Goal: Transaction & Acquisition: Register for event/course

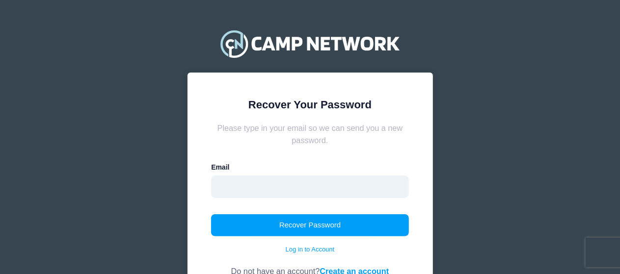
click at [317, 191] on input "email" at bounding box center [310, 187] width 198 height 23
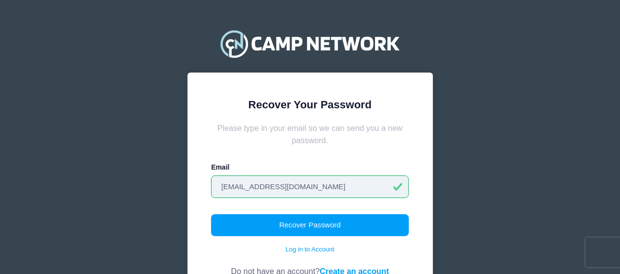
type input "cxadams76@hotmail.com"
click at [211, 214] on button "Recover Password" at bounding box center [310, 225] width 198 height 23
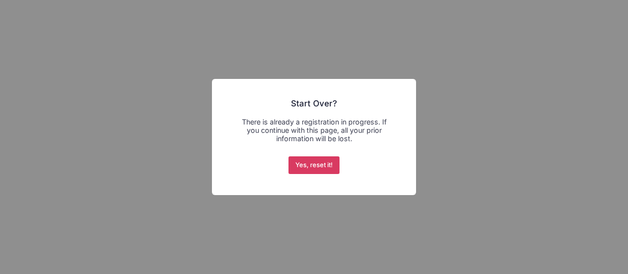
click at [295, 165] on button "Yes, reset it!" at bounding box center [315, 166] width 52 height 18
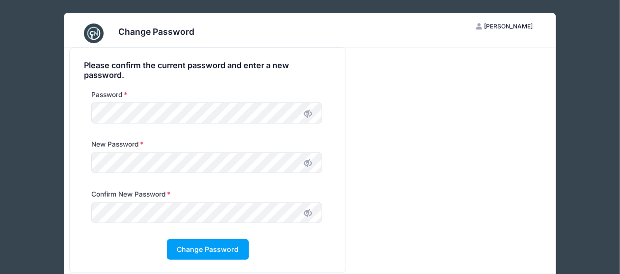
click at [307, 163] on icon at bounding box center [308, 163] width 8 height 8
click at [312, 215] on span at bounding box center [307, 213] width 17 height 17
click at [210, 248] on button "Change Password" at bounding box center [208, 249] width 82 height 21
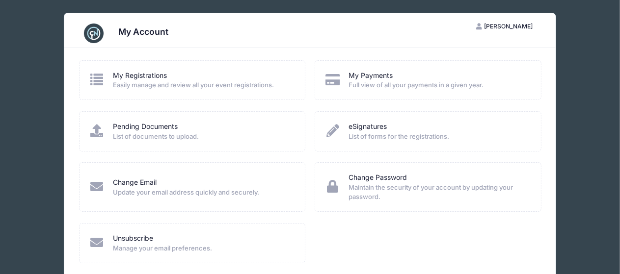
click at [178, 86] on span "Easily manage and review all your event registrations." at bounding box center [202, 85] width 179 height 10
click at [102, 81] on icon at bounding box center [97, 79] width 16 height 13
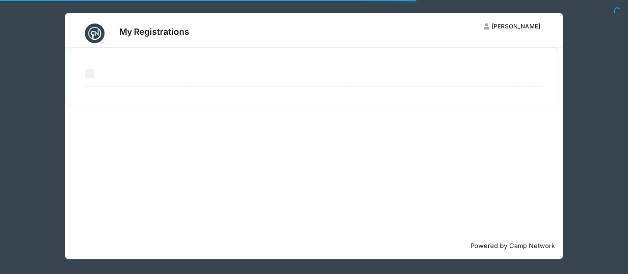
select select "50"
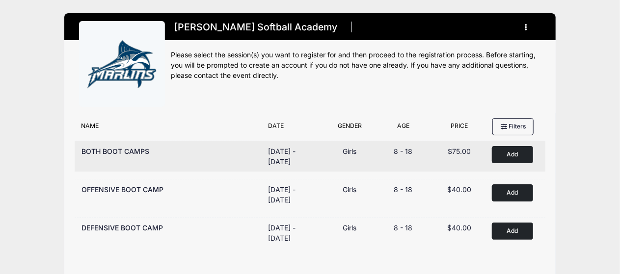
click at [521, 158] on button "Add to Cart" at bounding box center [512, 154] width 41 height 17
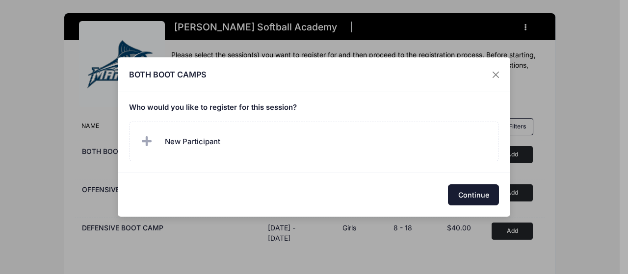
click at [475, 193] on button "Continue" at bounding box center [473, 195] width 51 height 21
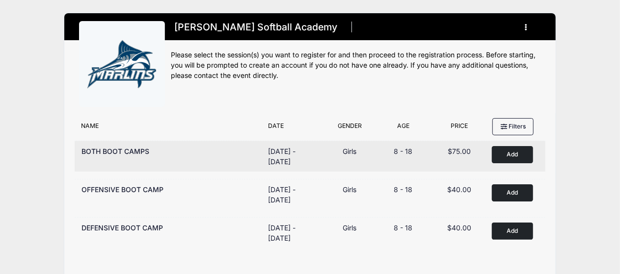
click at [506, 155] on button "Add to Cart" at bounding box center [512, 154] width 41 height 17
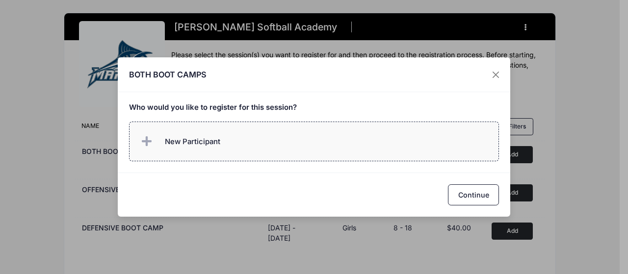
click at [228, 140] on label "New Participant" at bounding box center [314, 142] width 371 height 40
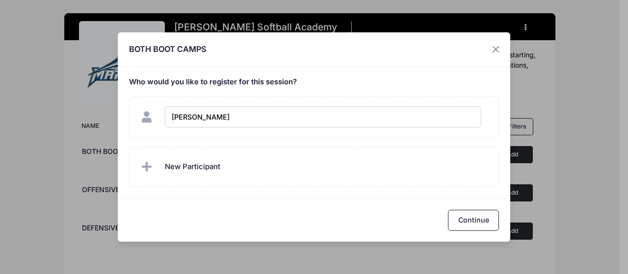
type input "Savannah Adams"
checkbox input "true"
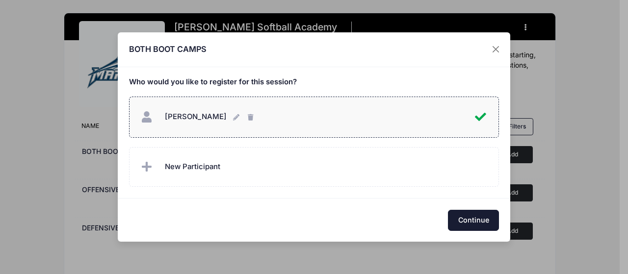
click at [460, 219] on button "Continue" at bounding box center [473, 220] width 51 height 21
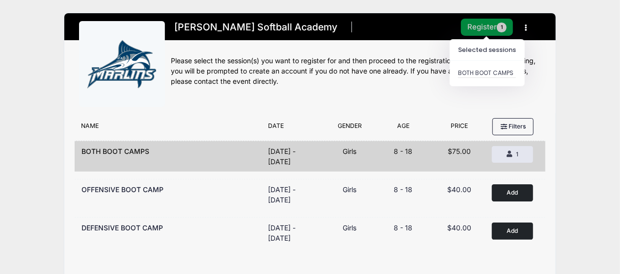
click at [478, 31] on button "Register 1" at bounding box center [487, 27] width 52 height 17
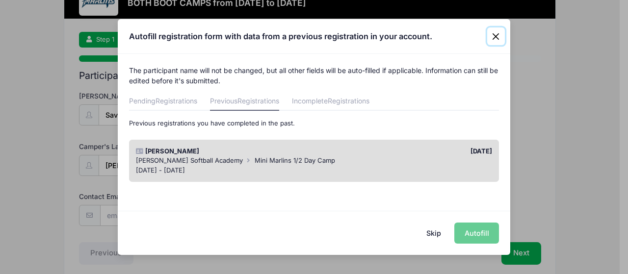
click at [500, 36] on button "Close" at bounding box center [496, 36] width 18 height 18
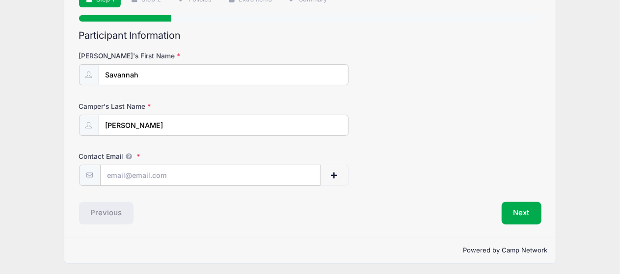
scroll to position [83, 0]
click at [198, 169] on input "Contact Email" at bounding box center [210, 175] width 219 height 21
type input "[EMAIL_ADDRESS][DOMAIN_NAME]"
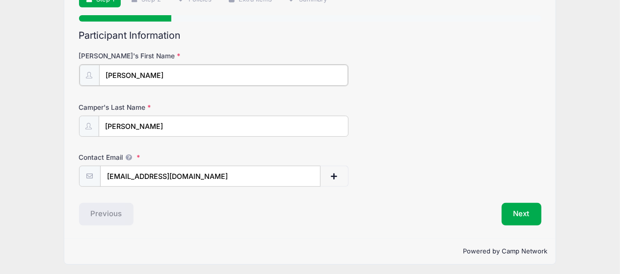
click at [163, 77] on input "Carrie" at bounding box center [223, 75] width 249 height 21
type input "C"
type input "Savannah"
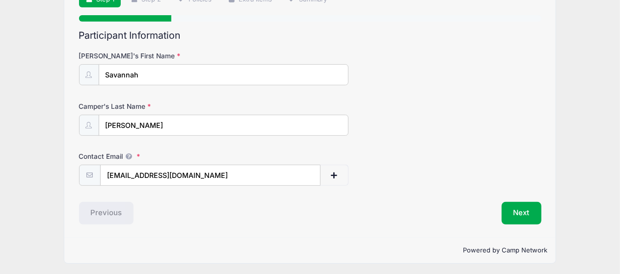
click at [202, 92] on form "Camper's First Name Savannah Camper's Last Name Adams Contact Email cxadams76@h…" at bounding box center [310, 118] width 462 height 135
click at [514, 212] on button "Next" at bounding box center [522, 213] width 40 height 23
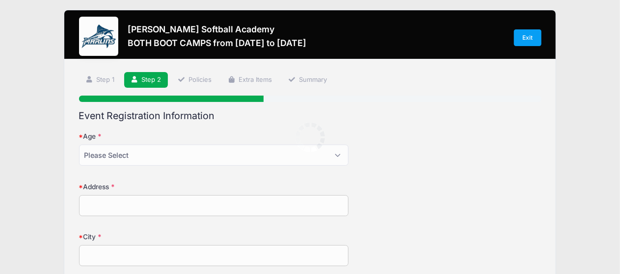
scroll to position [0, 0]
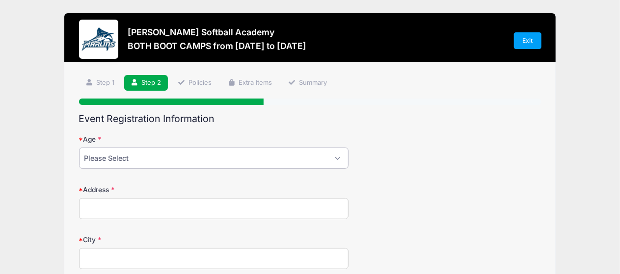
click at [309, 161] on select "Please Select 1 2 3 4 5 6 7 8 9 10 11 12 13 14 15 16 17 18" at bounding box center [214, 158] width 270 height 21
select select "11"
click at [79, 148] on select "Please Select 1 2 3 4 5 6 7 8 9 10 11 12 13 14 15 16 17 18" at bounding box center [214, 158] width 270 height 21
click at [134, 207] on input "Address" at bounding box center [214, 208] width 270 height 21
type input "1123 Annie Olah Cres"
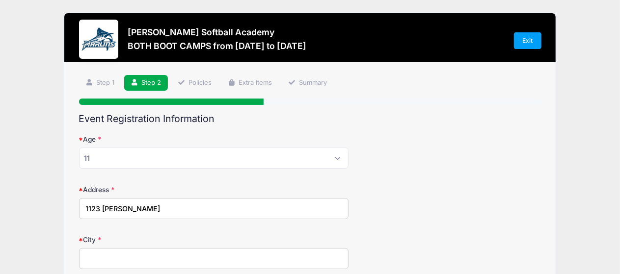
type input "Chesapeake"
select select "VA"
type input "23322"
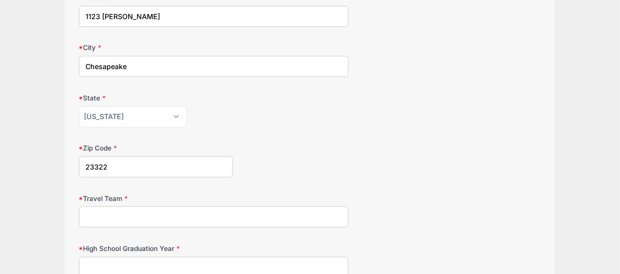
scroll to position [193, 0]
click at [168, 218] on input "Travel Team" at bounding box center [214, 216] width 270 height 21
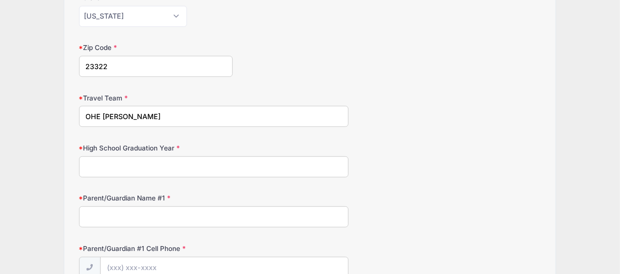
scroll to position [293, 0]
type input "OHE Marsh"
click at [186, 172] on input "High School Graduation Year" at bounding box center [214, 166] width 270 height 21
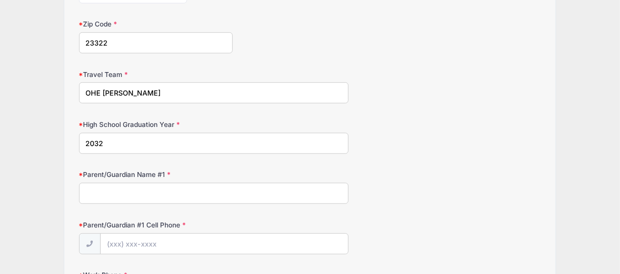
scroll to position [317, 0]
type input "2032"
click at [173, 193] on input "Parent/Guardian Name #1" at bounding box center [214, 193] width 270 height 21
type input "Carrie Adams"
click at [144, 246] on input "Parent/Guardian #1 Cell Phone" at bounding box center [224, 244] width 247 height 21
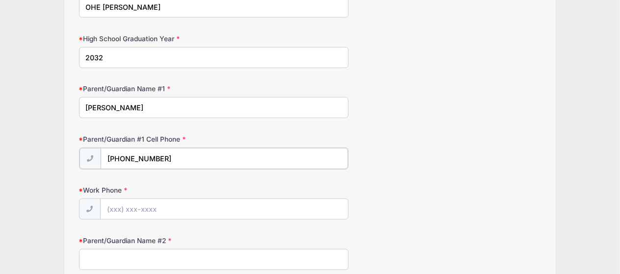
scroll to position [434, 0]
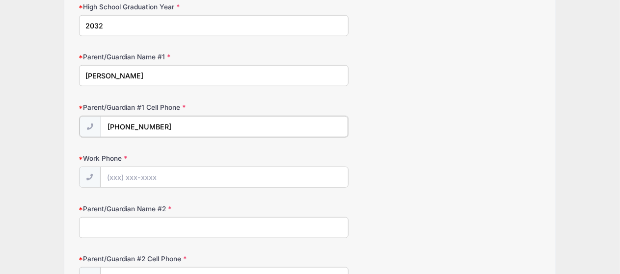
type input "(757) 408-7375"
click at [114, 171] on input "Work Phone" at bounding box center [224, 176] width 247 height 21
type input "(757) 408-7375"
click at [112, 228] on input "Parent/Guardian Name #2" at bounding box center [214, 226] width 270 height 21
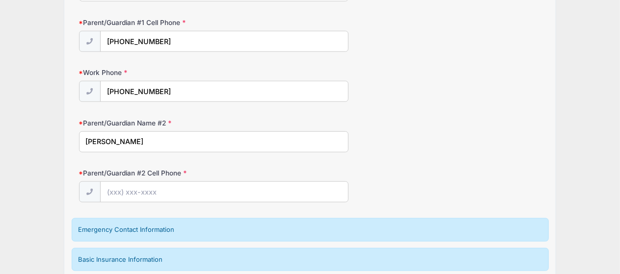
scroll to position [521, 0]
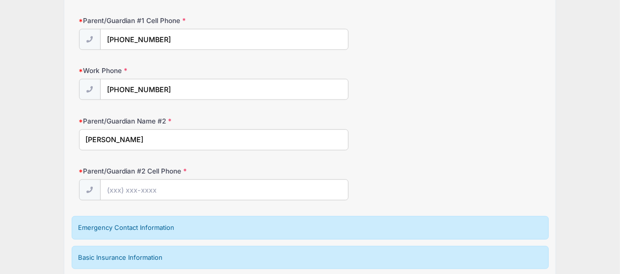
type input "Keith Adams"
click at [121, 189] on input "Parent/Guardian #2 Cell Phone" at bounding box center [224, 190] width 247 height 21
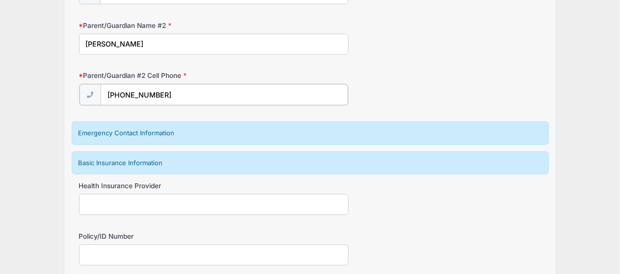
scroll to position [616, 0]
type input "(757) 807-5390"
click at [191, 138] on div "Emergency Contact Information" at bounding box center [310, 133] width 477 height 24
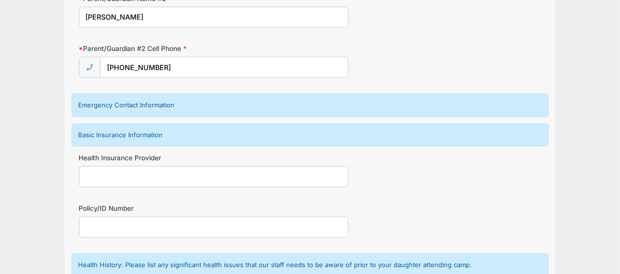
click at [140, 173] on input "Health Insurance Provider" at bounding box center [214, 176] width 270 height 21
type input "Sentara Health"
click at [138, 217] on input "Policy/ID Number" at bounding box center [214, 227] width 270 height 21
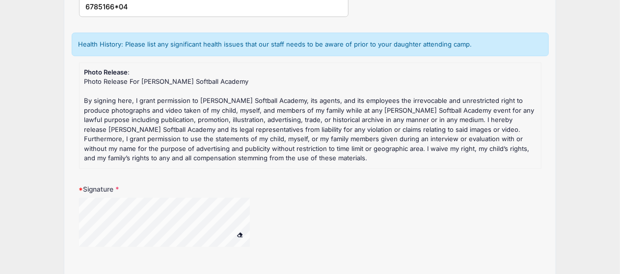
scroll to position [861, 0]
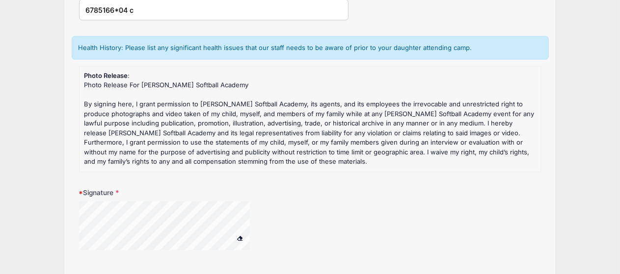
type input "6785166*04 c"
click at [240, 236] on span at bounding box center [239, 238] width 7 height 5
click at [257, 215] on div at bounding box center [177, 228] width 196 height 52
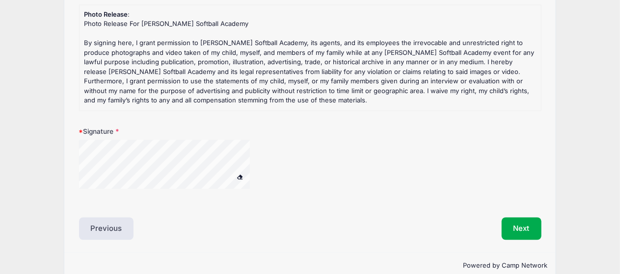
scroll to position [933, 0]
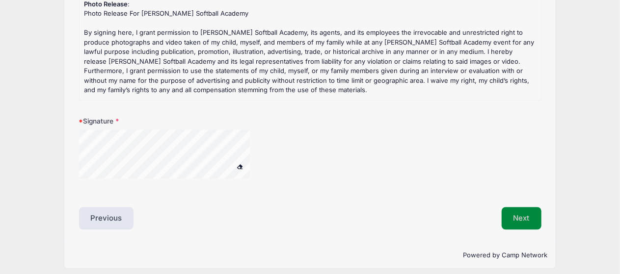
click at [523, 213] on button "Next" at bounding box center [522, 218] width 40 height 23
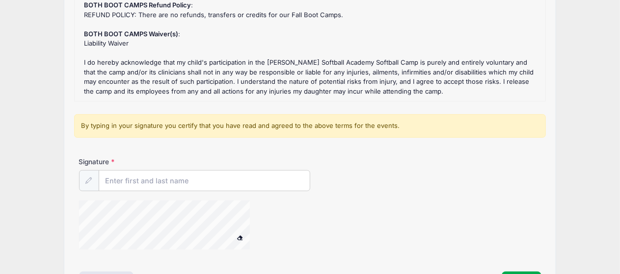
scroll to position [135, 0]
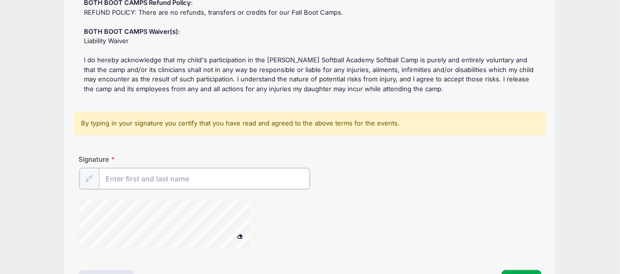
click at [194, 182] on input "Signature" at bounding box center [204, 178] width 211 height 21
click at [266, 205] on div at bounding box center [177, 225] width 196 height 52
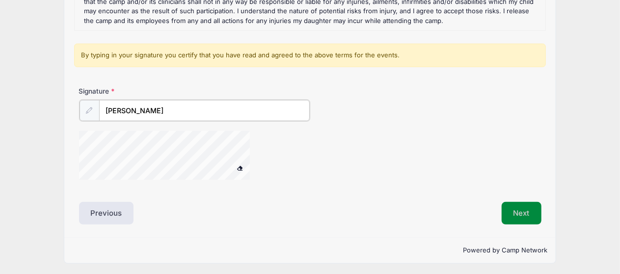
type input "Carrie Adams"
click at [521, 211] on button "Next" at bounding box center [522, 213] width 40 height 23
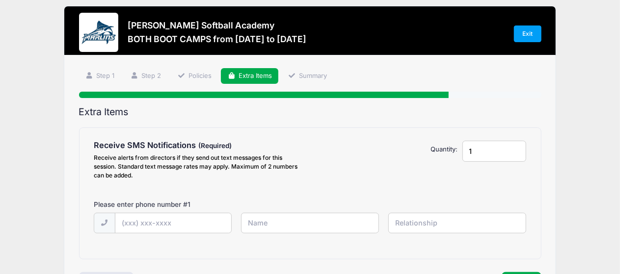
scroll to position [0, 0]
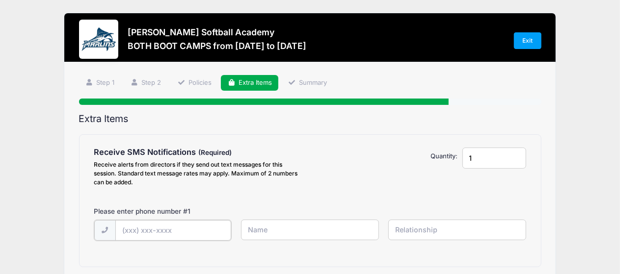
click at [126, 229] on input "text" at bounding box center [173, 230] width 116 height 21
type input "(757) 408-7375"
type input "Carrie"
type input "Mother"
click at [319, 230] on input "Carrie" at bounding box center [310, 230] width 138 height 21
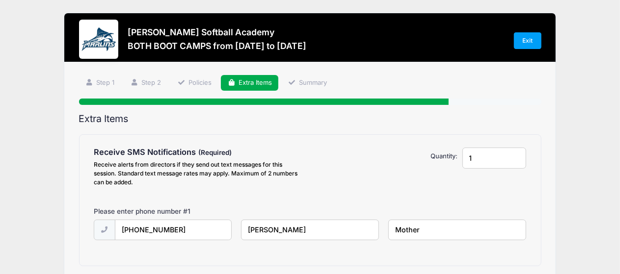
type input "Carrie Adams"
click at [345, 201] on div "Receive SMS Notifications Receive alerts from directors if they send out text m…" at bounding box center [310, 201] width 433 height 106
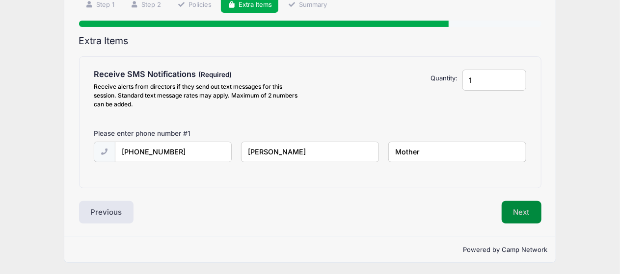
click at [517, 213] on button "Next" at bounding box center [522, 212] width 40 height 23
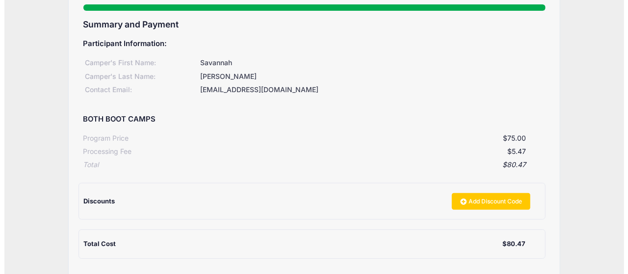
scroll to position [95, 0]
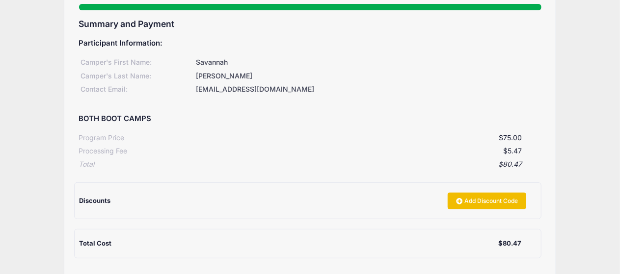
click at [462, 200] on link "Add Discount Code" at bounding box center [487, 201] width 79 height 17
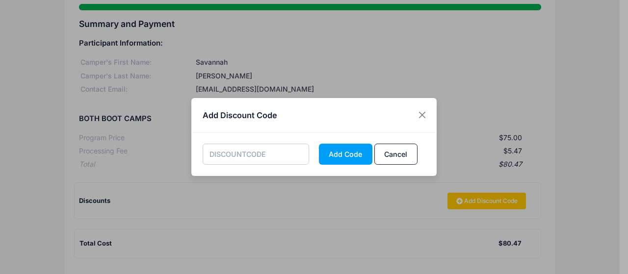
click at [284, 148] on input "text" at bounding box center [256, 154] width 107 height 21
type input "OHEMARSH"
click at [355, 152] on button "Add Code" at bounding box center [345, 154] width 53 height 21
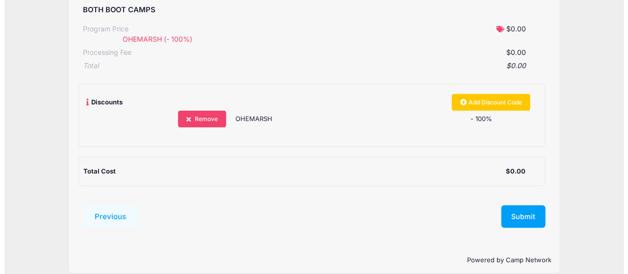
scroll to position [204, 0]
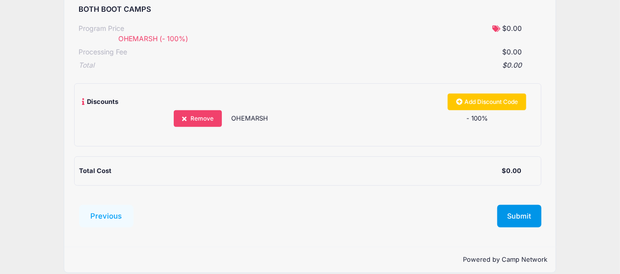
click at [508, 211] on button "Submit" at bounding box center [519, 216] width 44 height 23
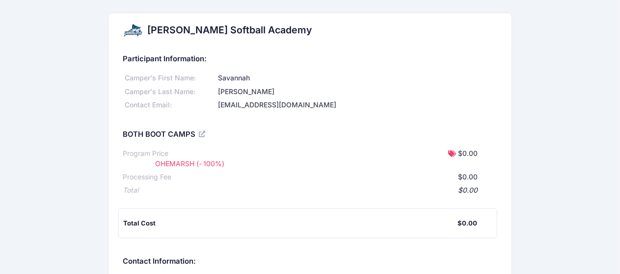
click at [38, 66] on div "[PERSON_NAME] Softball Academy Participant Information: [PERSON_NAME]'s First N…" at bounding box center [310, 189] width 620 height 352
click at [538, 184] on div "[PERSON_NAME] Softball Academy Participant Information: [PERSON_NAME]'s First N…" at bounding box center [310, 189] width 620 height 352
